Goal: Navigation & Orientation: Find specific page/section

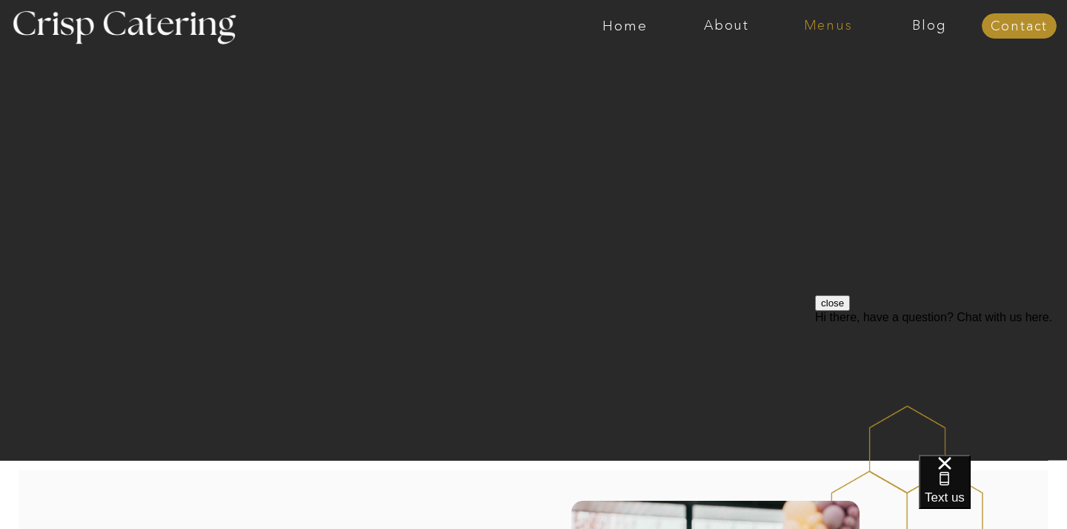
click at [836, 30] on nav "Menus" at bounding box center [829, 26] width 102 height 15
click at [791, 66] on nav "Summer (Mar-Aug)" at bounding box center [832, 67] width 133 height 14
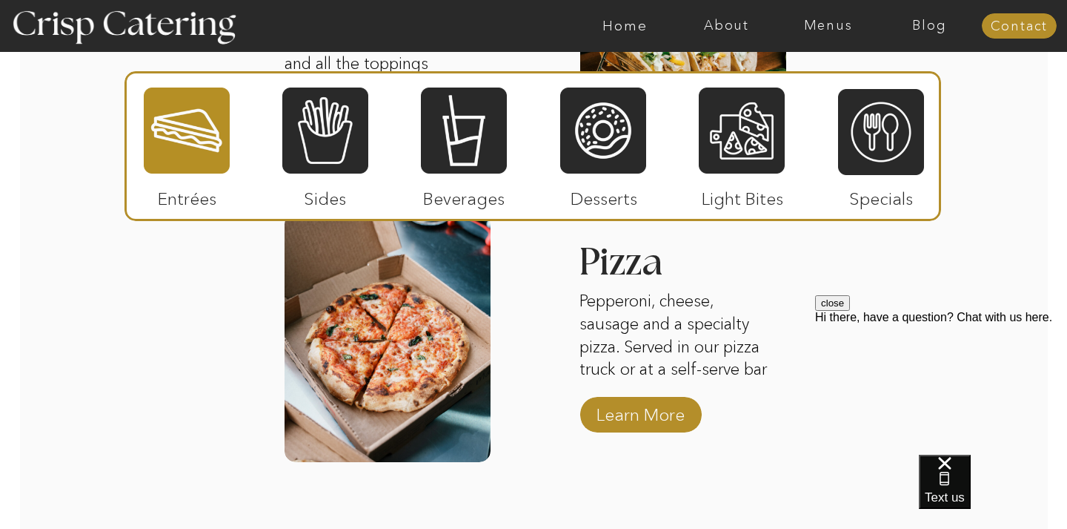
scroll to position [2035, 0]
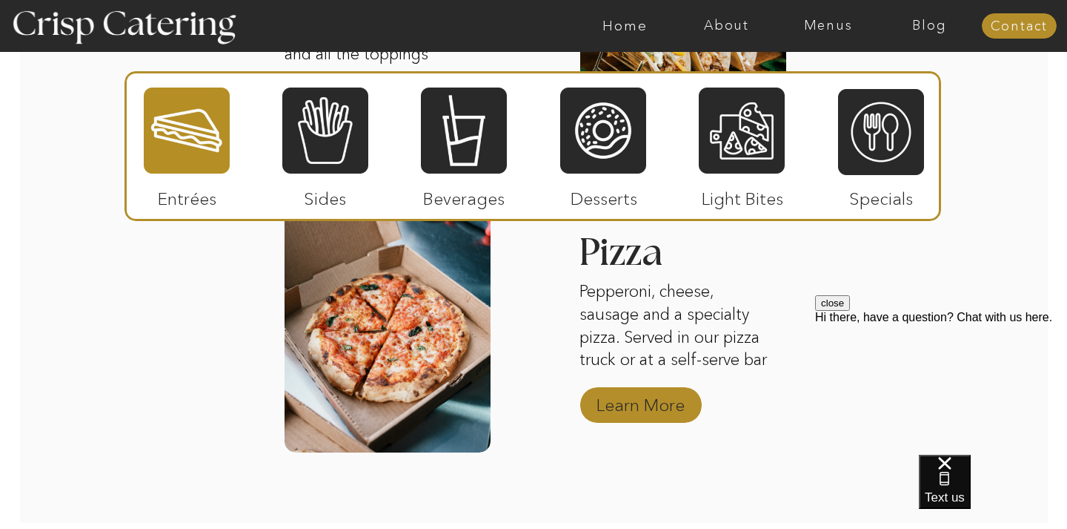
click at [647, 409] on p "Learn More" at bounding box center [641, 401] width 99 height 43
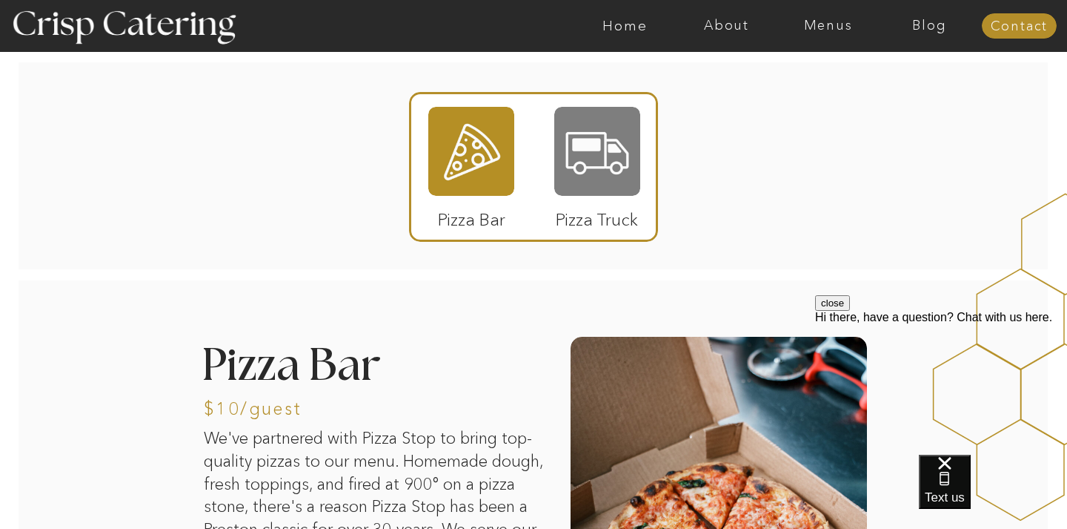
click at [609, 156] on div at bounding box center [597, 151] width 86 height 89
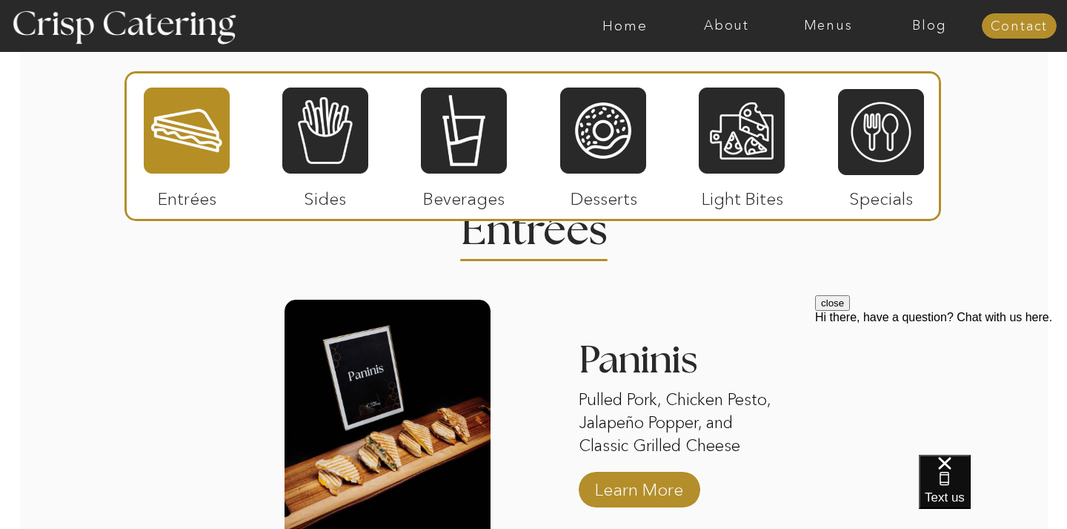
scroll to position [1372, 0]
